Goal: Share content

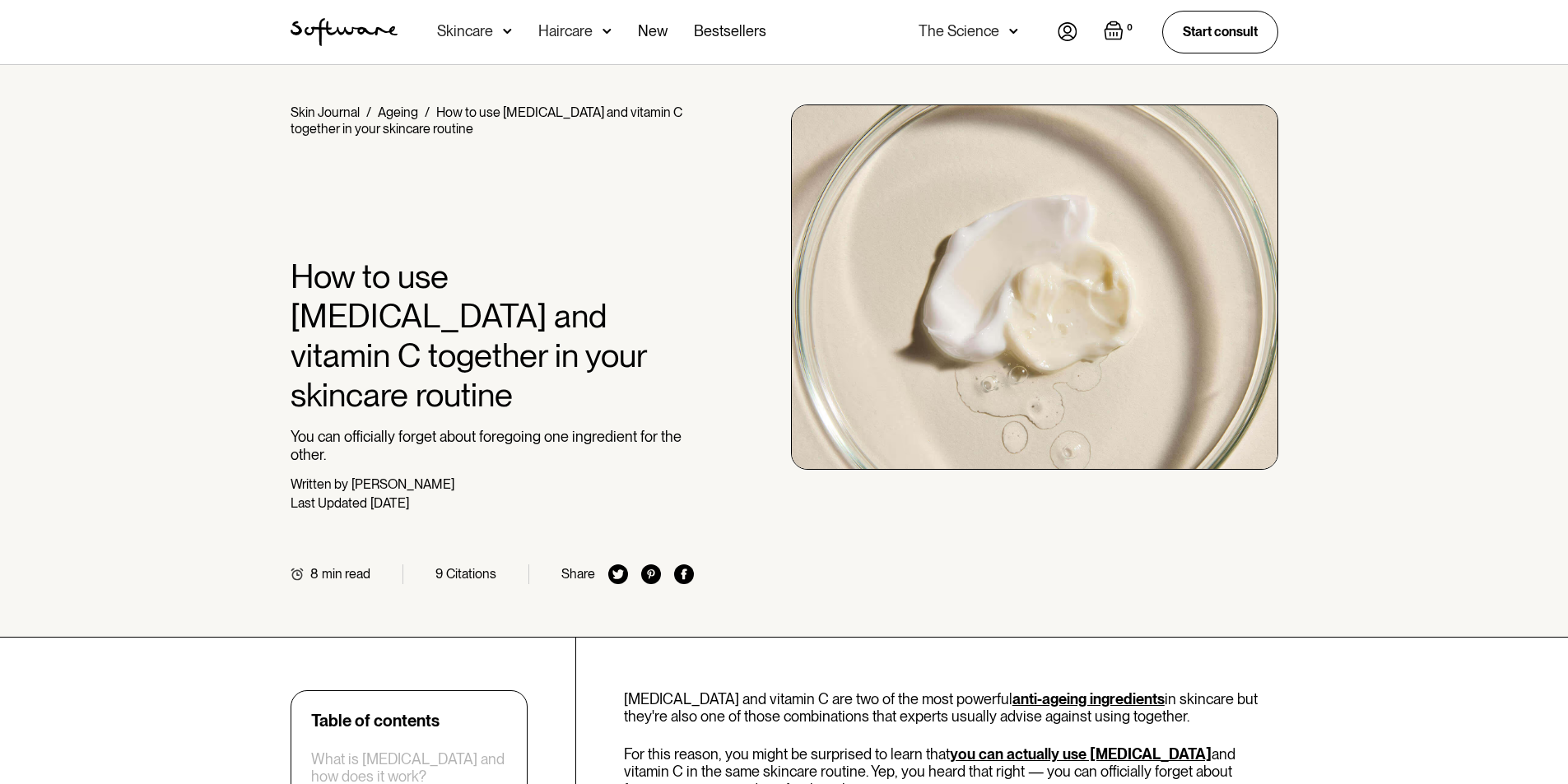
click at [579, 566] on div "Share" at bounding box center [578, 574] width 34 height 15
click at [568, 566] on div "Share" at bounding box center [578, 574] width 34 height 15
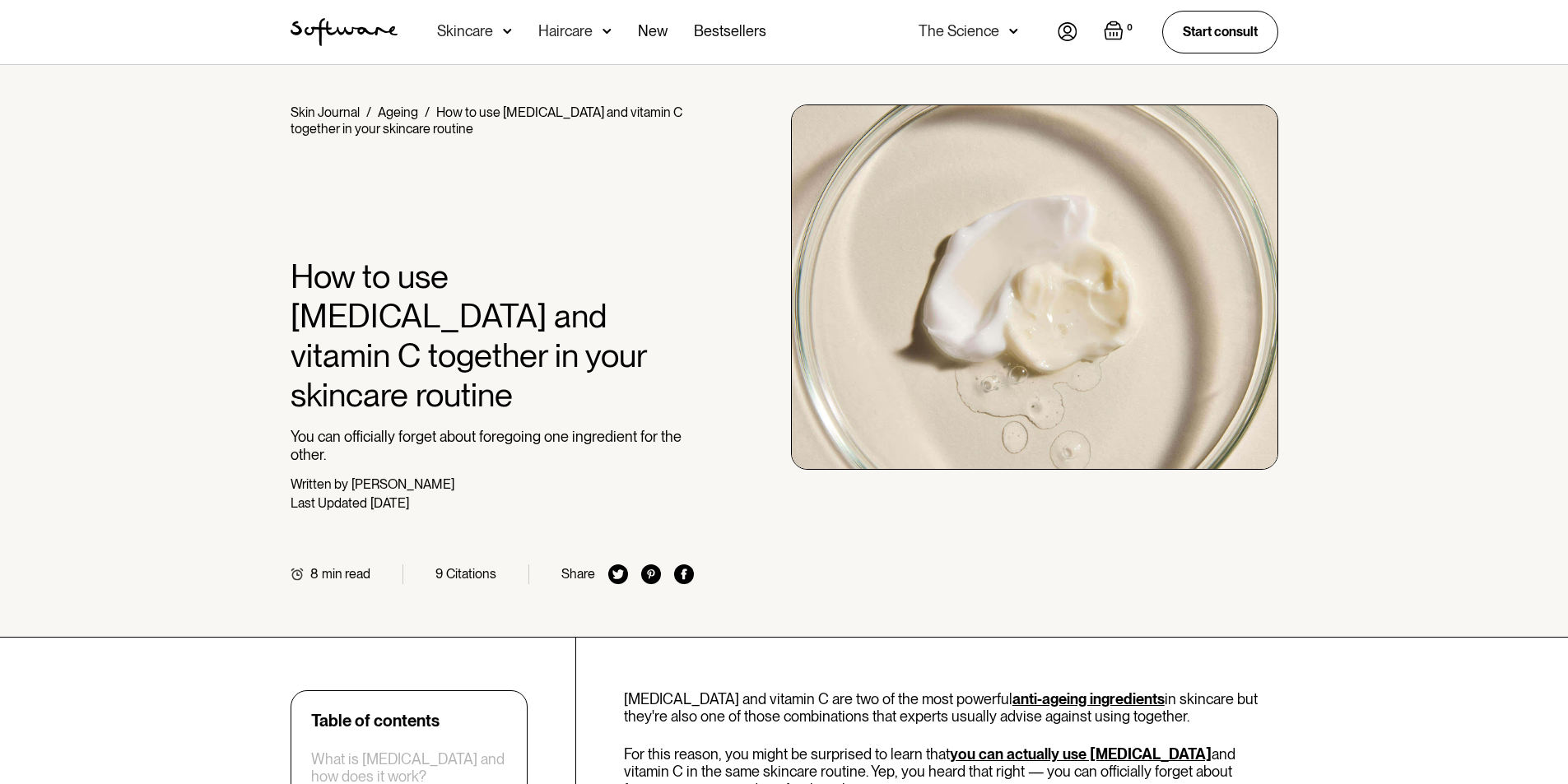
click at [808, 542] on div "Home / Skin Journal / Ageing / How to use retinol and vitamin C together in you…" at bounding box center [784, 344] width 1028 height 480
click at [688, 565] on img at bounding box center [684, 575] width 20 height 20
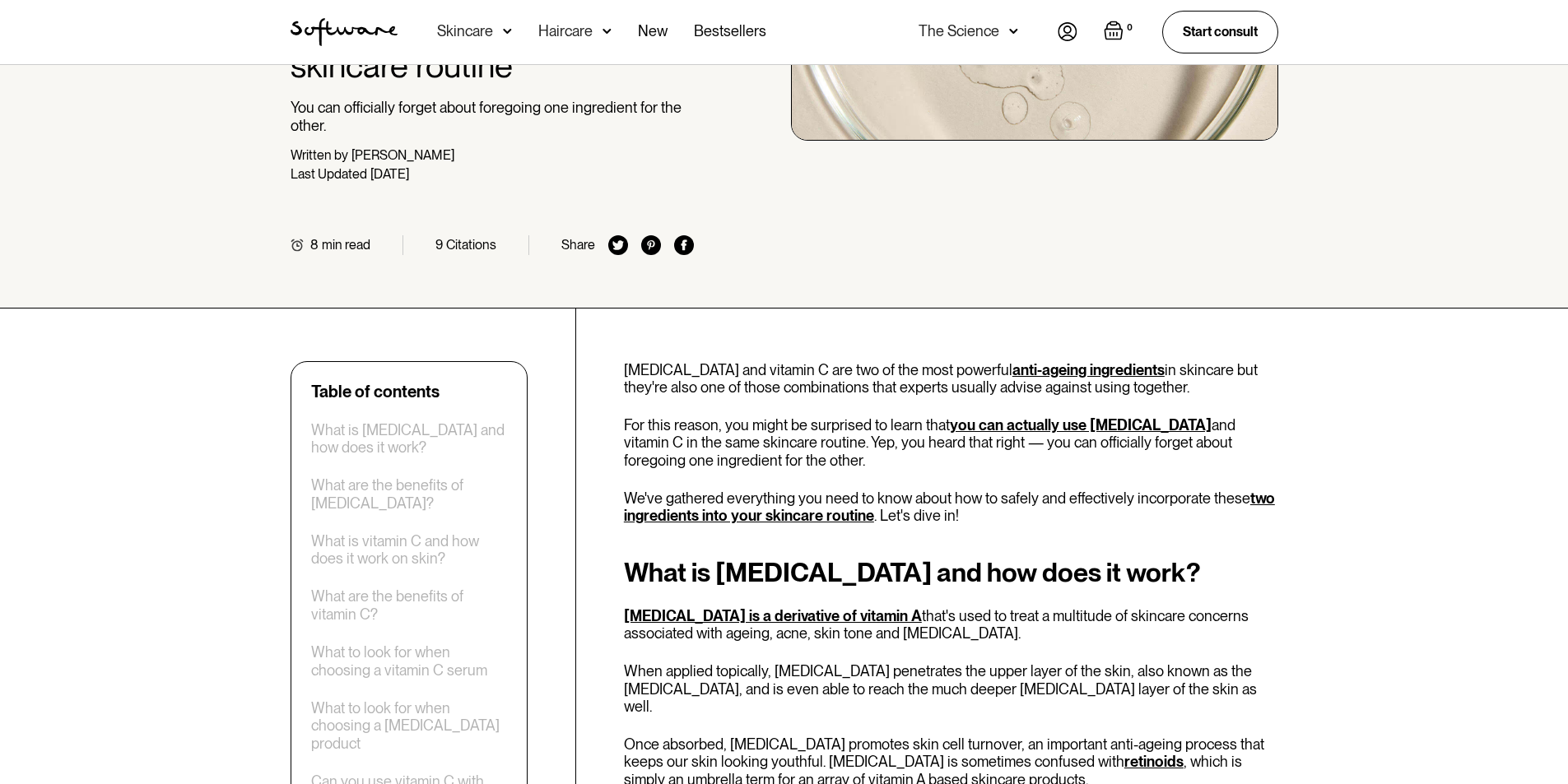
scroll to position [247, 0]
